Goal: Task Accomplishment & Management: Use online tool/utility

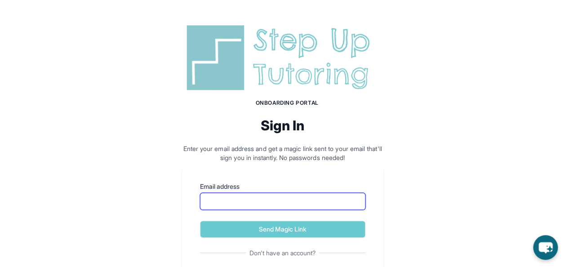
click at [243, 202] on input "Email address" at bounding box center [282, 201] width 165 height 17
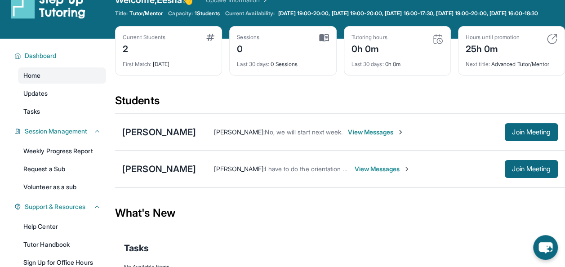
scroll to position [17, 0]
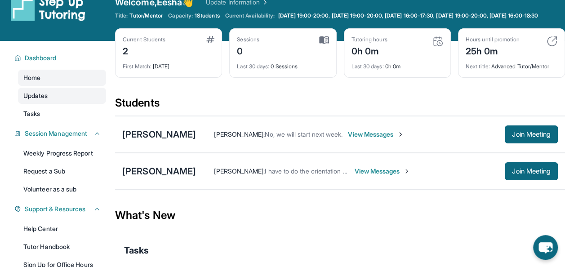
click at [52, 100] on link "Updates" at bounding box center [62, 96] width 88 height 16
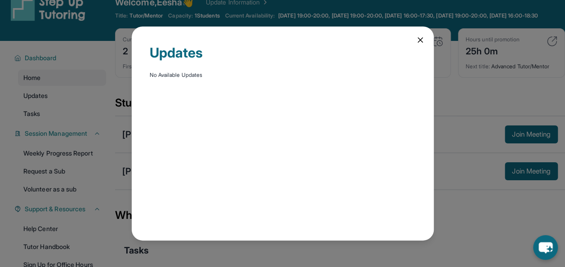
click at [424, 39] on div "Updates No Available Updates" at bounding box center [283, 134] width 302 height 214
click at [422, 39] on icon at bounding box center [420, 40] width 9 height 9
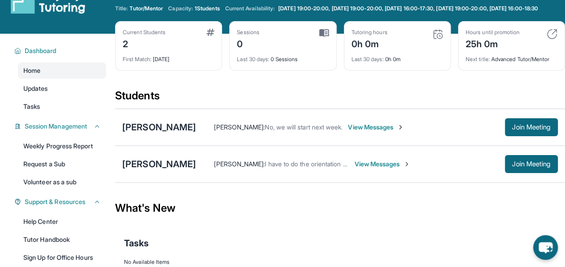
scroll to position [40, 0]
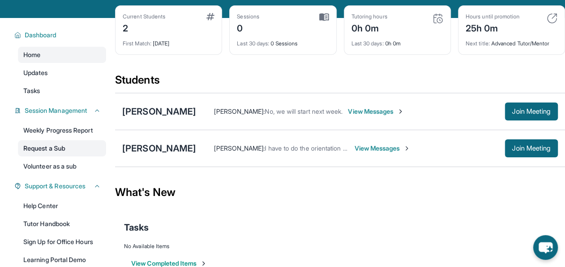
click at [54, 156] on link "Request a Sub" at bounding box center [62, 148] width 88 height 16
